Goal: Task Accomplishment & Management: Complete application form

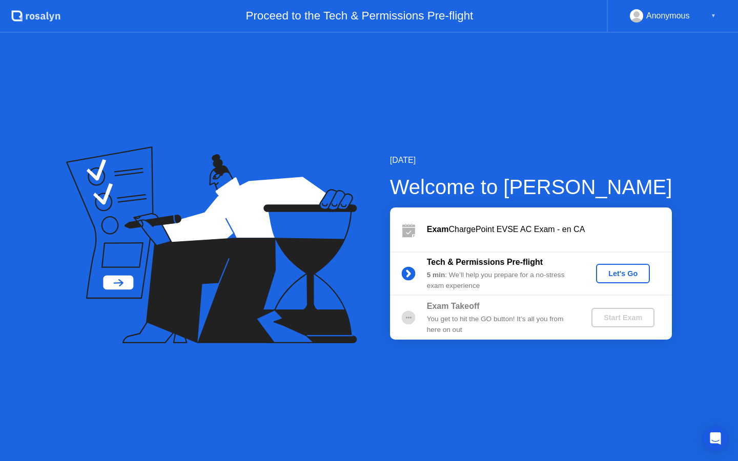
click at [624, 275] on div "Let's Go" at bounding box center [623, 273] width 46 height 8
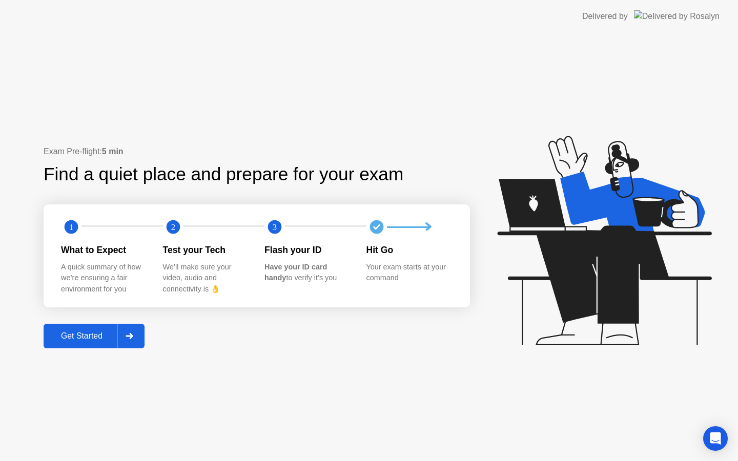
click at [105, 346] on button "Get Started" at bounding box center [94, 336] width 101 height 25
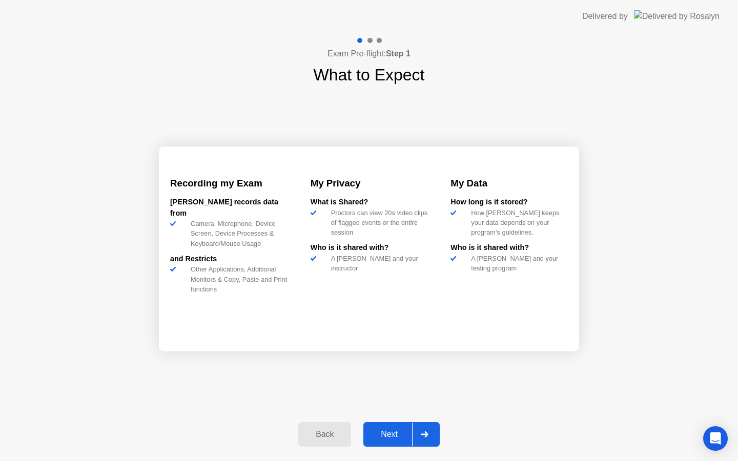
click at [388, 432] on div "Next" at bounding box center [389, 434] width 46 height 9
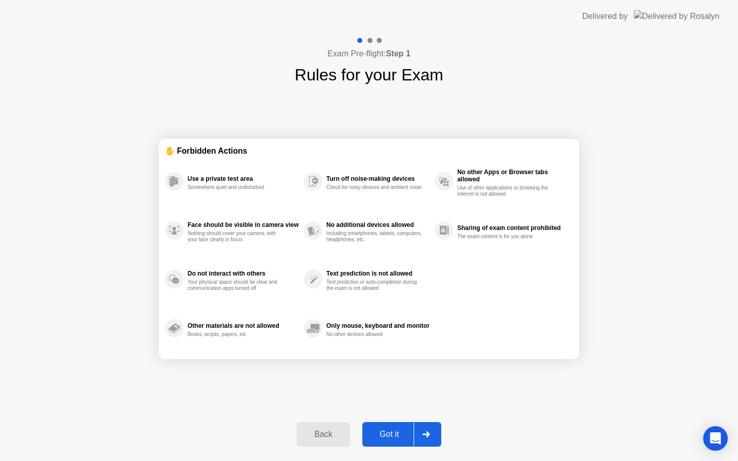
click at [388, 432] on div "Got it" at bounding box center [389, 434] width 48 height 9
select select "**********"
select select "*******"
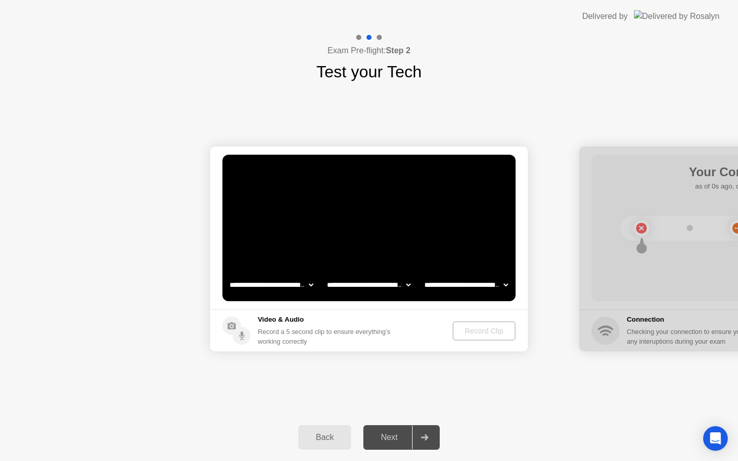
click at [330, 433] on div "Back" at bounding box center [324, 437] width 47 height 9
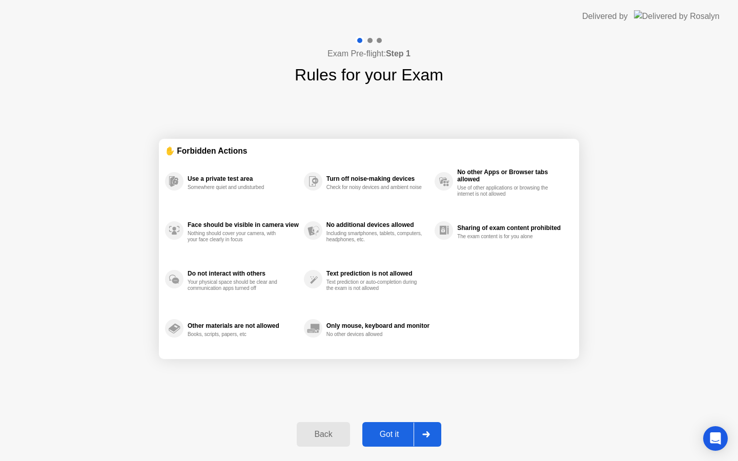
click at [389, 430] on div "Got it" at bounding box center [389, 434] width 48 height 9
select select "**********"
select select "*******"
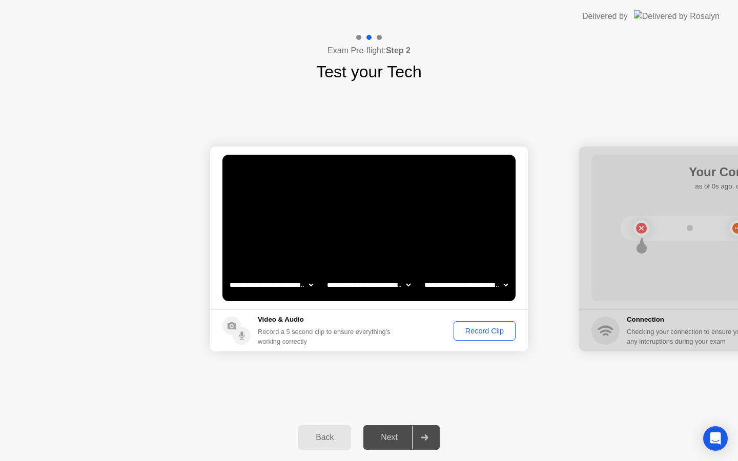
click at [493, 327] on div "Record Clip" at bounding box center [484, 331] width 55 height 8
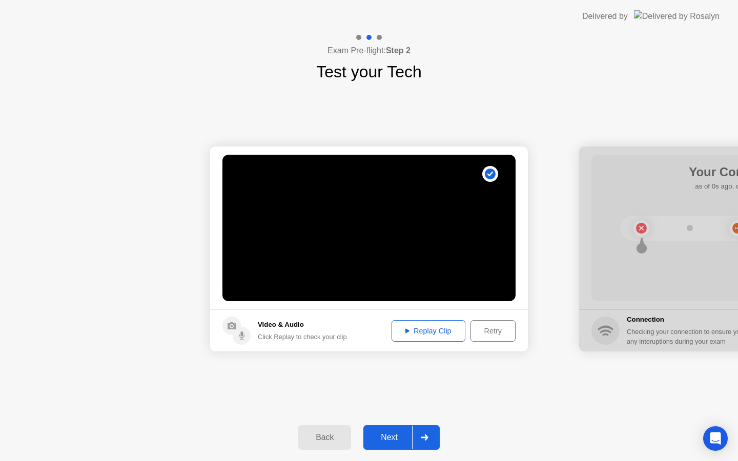
click at [396, 438] on div "Next" at bounding box center [389, 437] width 46 height 9
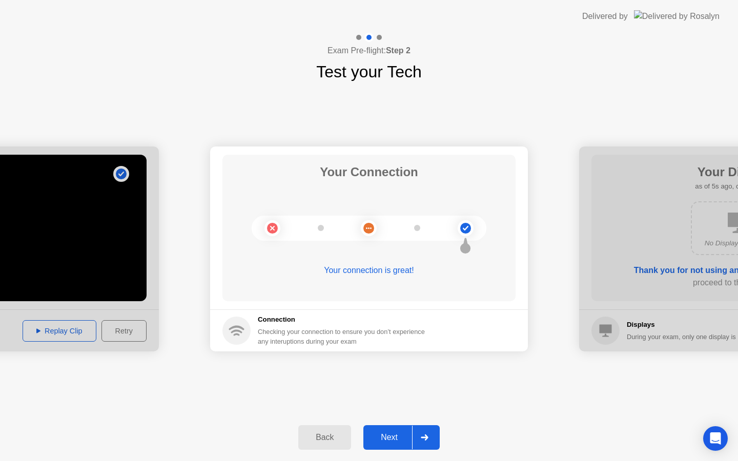
click at [396, 437] on div "Next" at bounding box center [389, 437] width 46 height 9
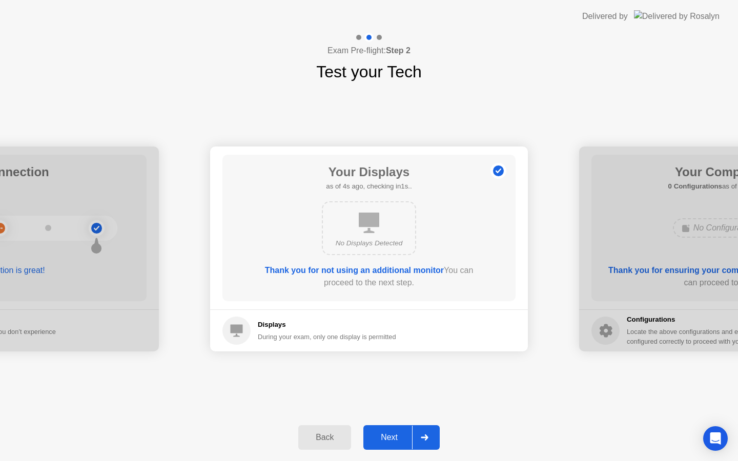
click at [396, 437] on div "Next" at bounding box center [389, 437] width 46 height 9
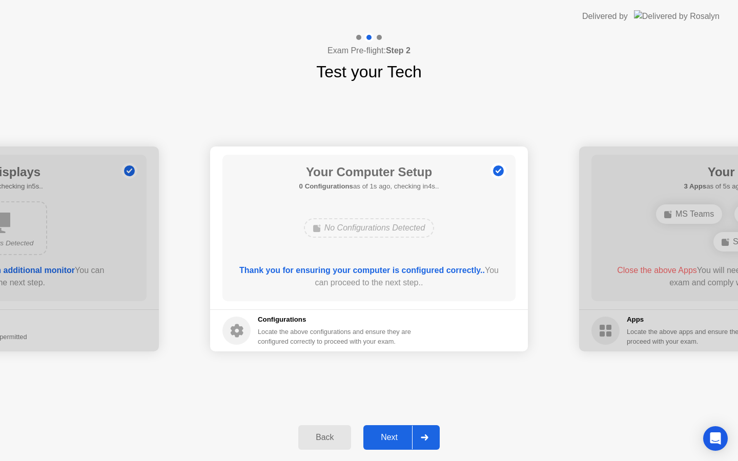
click at [396, 437] on div "Next" at bounding box center [389, 437] width 46 height 9
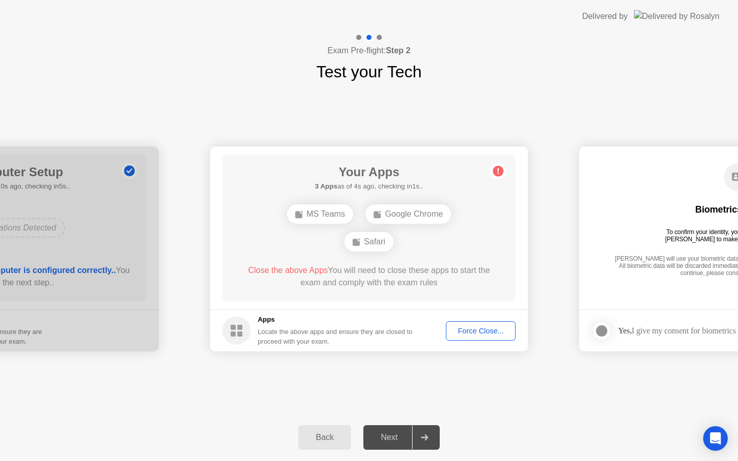
click at [289, 271] on span "Close the above Apps" at bounding box center [288, 270] width 80 height 9
click at [468, 327] on div "Force Close..." at bounding box center [480, 331] width 63 height 8
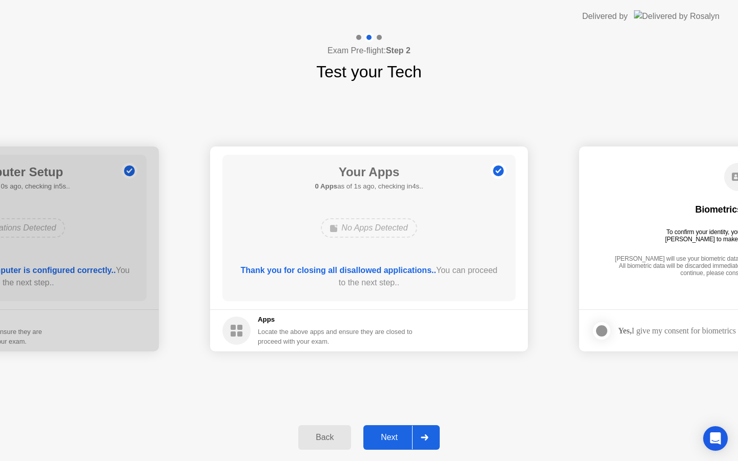
click at [397, 439] on div "Next" at bounding box center [389, 437] width 46 height 9
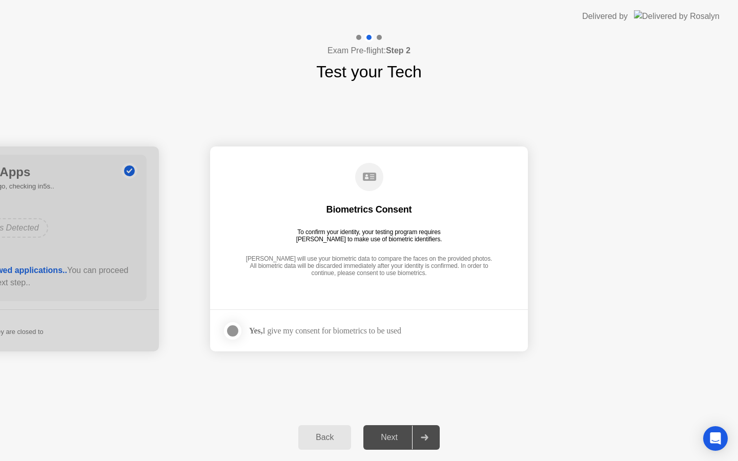
click at [227, 325] on div at bounding box center [232, 331] width 12 height 12
click at [393, 434] on div "Next" at bounding box center [389, 437] width 46 height 9
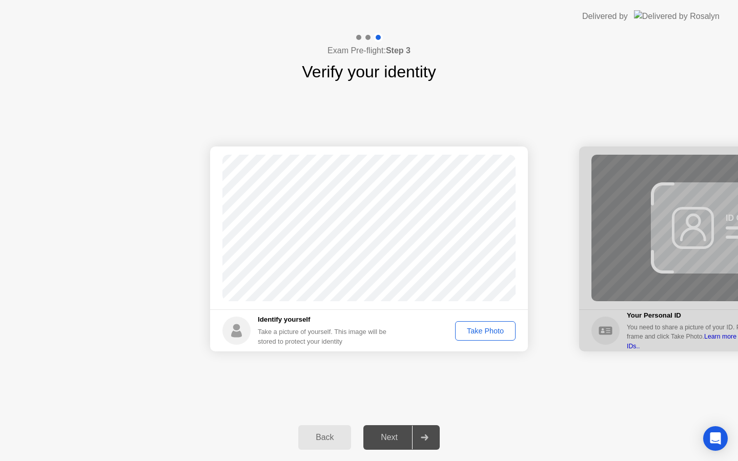
click at [486, 331] on div "Take Photo" at bounding box center [485, 331] width 53 height 8
click at [400, 437] on div "Next" at bounding box center [389, 437] width 46 height 9
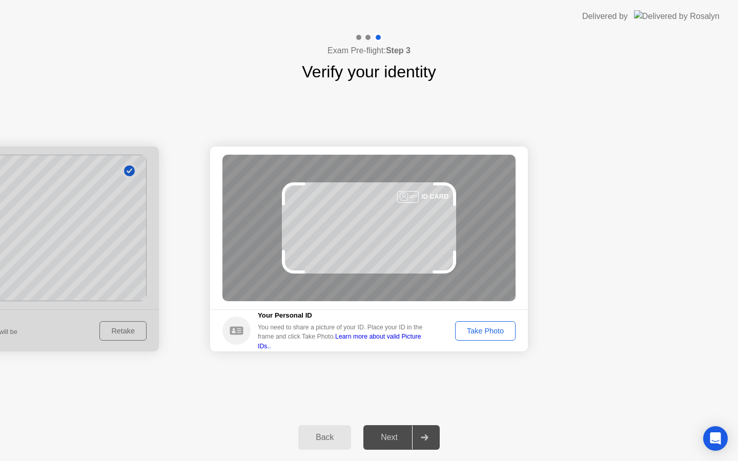
click at [466, 335] on div "Take Photo" at bounding box center [485, 331] width 53 height 8
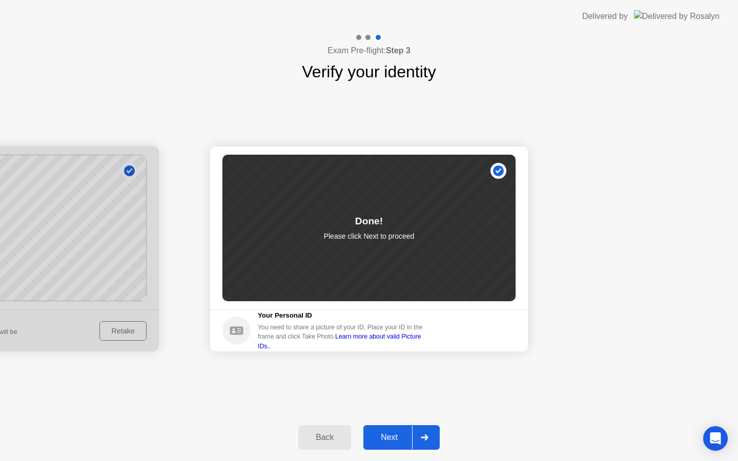
click at [397, 433] on div "Next" at bounding box center [389, 437] width 46 height 9
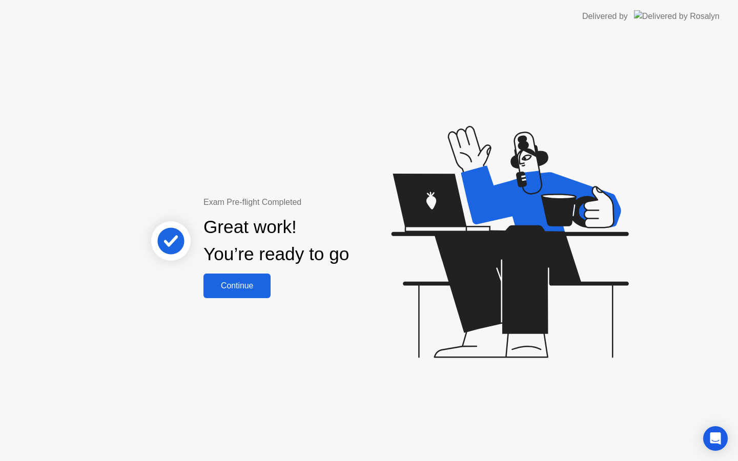
click at [239, 285] on div "Continue" at bounding box center [236, 285] width 61 height 9
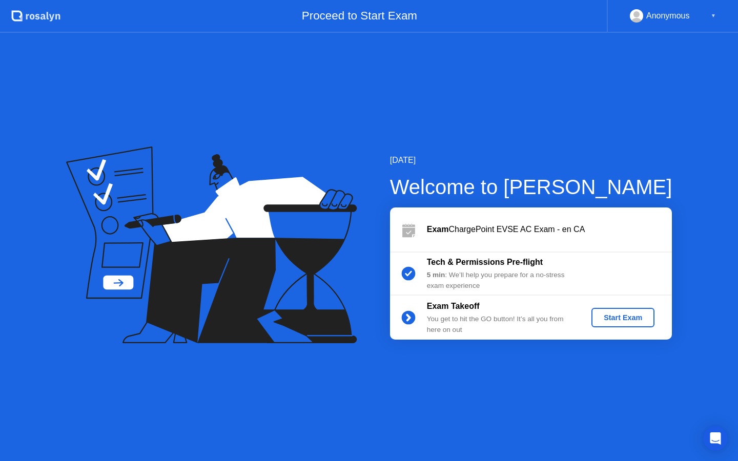
click at [620, 317] on div "Start Exam" at bounding box center [622, 318] width 55 height 8
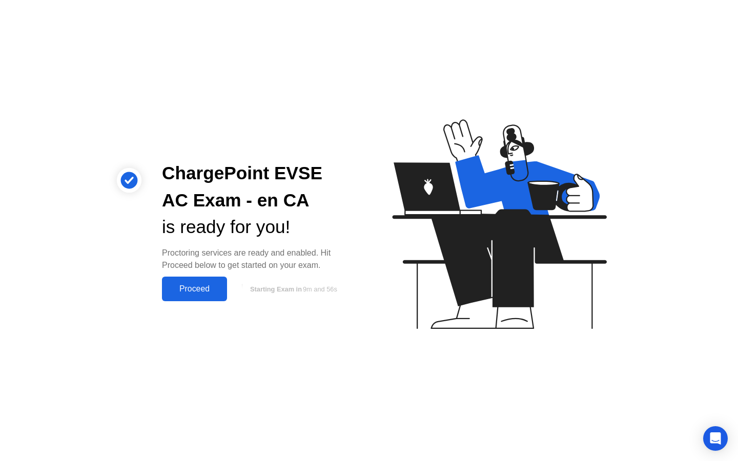
click at [190, 289] on div "Proceed" at bounding box center [194, 288] width 59 height 9
